Goal: Task Accomplishment & Management: Use online tool/utility

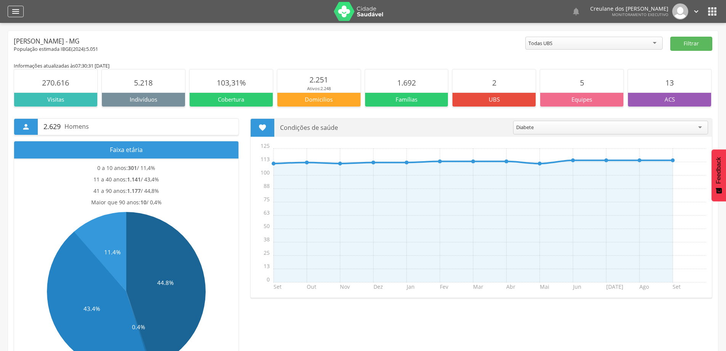
click at [18, 14] on icon "" at bounding box center [15, 11] width 9 height 9
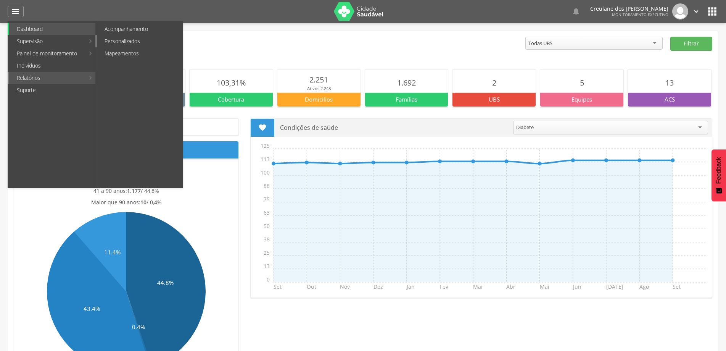
click at [120, 43] on link "Personalizados" at bounding box center [140, 41] width 86 height 12
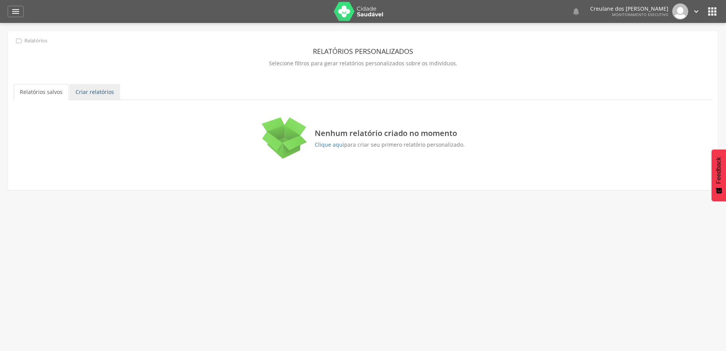
click at [90, 88] on link "Criar relatórios" at bounding box center [94, 92] width 51 height 16
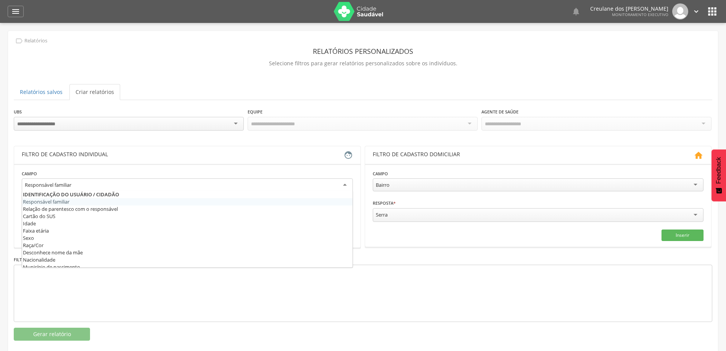
click at [346, 186] on div "Responsável familiar" at bounding box center [187, 185] width 331 height 14
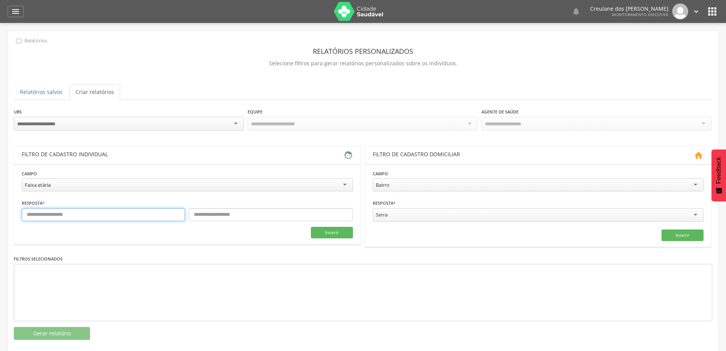
click at [97, 215] on input "text" at bounding box center [103, 214] width 163 height 13
type input "*"
click at [214, 215] on input "text" at bounding box center [270, 214] width 163 height 13
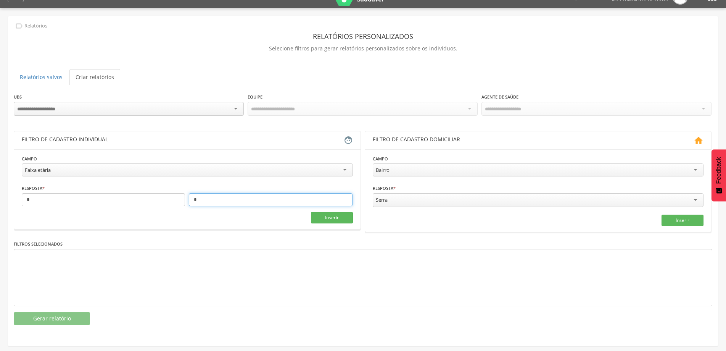
scroll to position [23, 0]
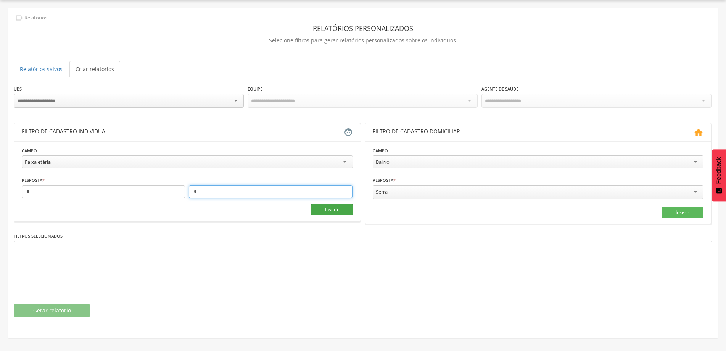
type input "*"
click at [335, 208] on button "Inserir" at bounding box center [332, 209] width 42 height 11
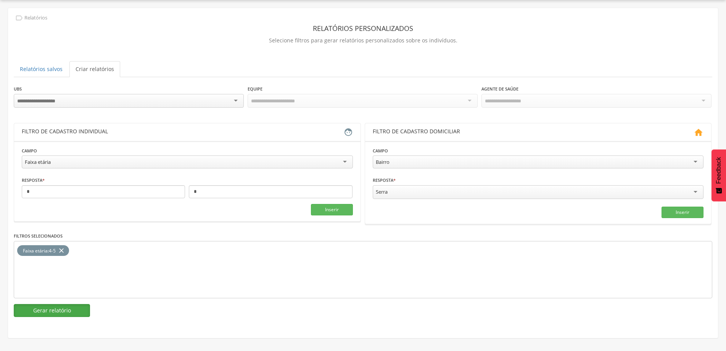
click at [66, 310] on button "Gerar relatório" at bounding box center [52, 310] width 76 height 13
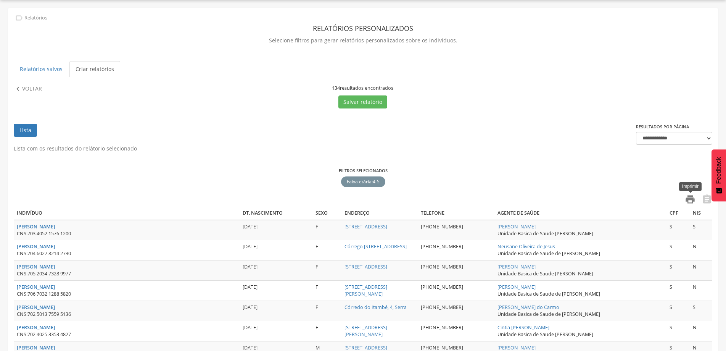
click at [689, 197] on icon "" at bounding box center [690, 199] width 11 height 11
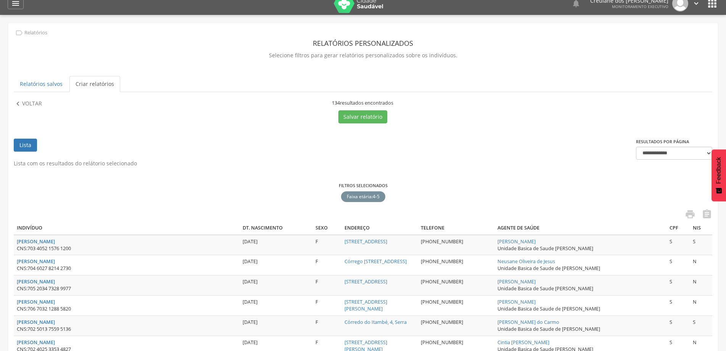
scroll to position [0, 0]
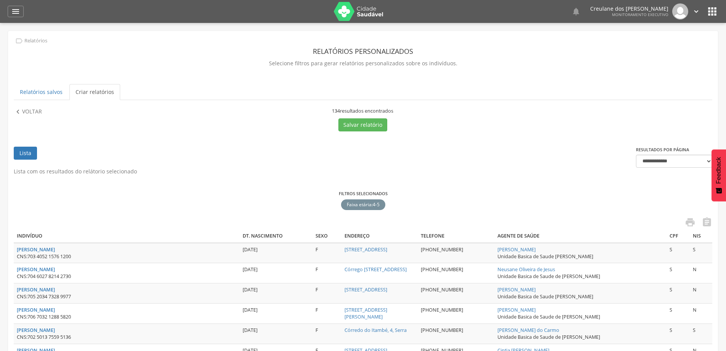
click at [695, 11] on icon "" at bounding box center [696, 11] width 8 height 8
click at [643, 43] on link "Sair" at bounding box center [670, 44] width 60 height 10
